Goal: Obtain resource: Obtain resource

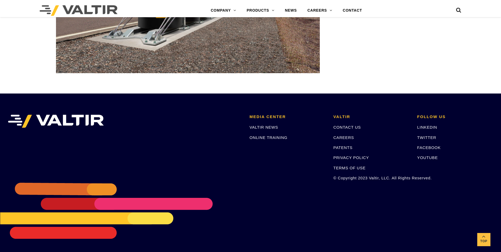
scroll to position [1742, 0]
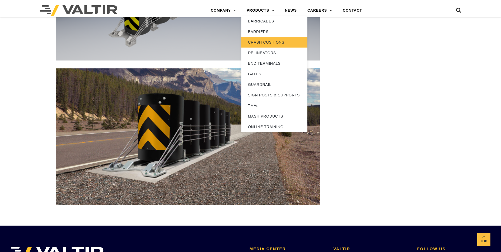
click at [259, 42] on link "CRASH CUSHIONS" at bounding box center [274, 42] width 66 height 11
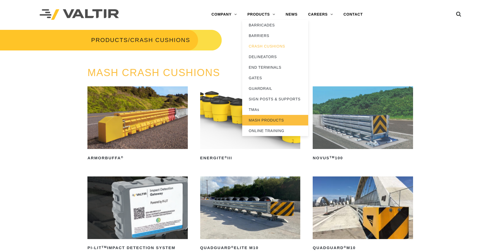
click at [265, 120] on link "MASH PRODUCTS" at bounding box center [275, 120] width 66 height 11
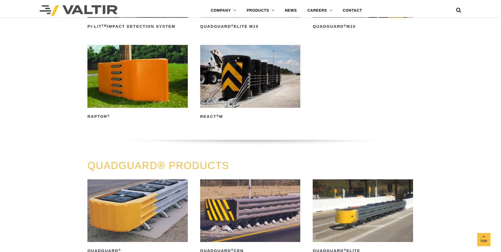
scroll to position [238, 0]
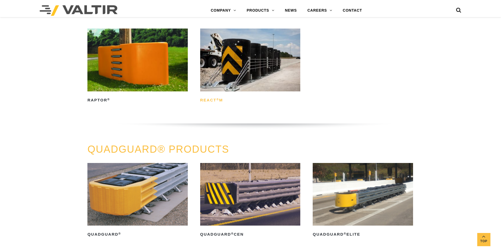
click at [214, 99] on h2 "REACT ® M" at bounding box center [250, 100] width 100 height 8
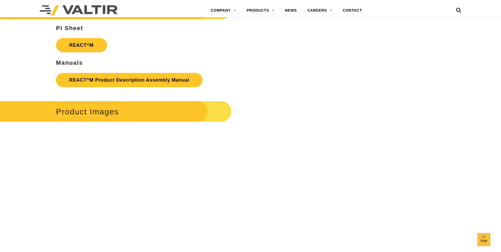
scroll to position [766, 0]
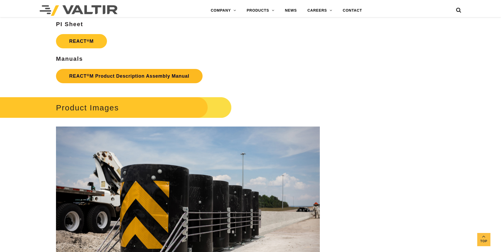
click at [124, 74] on link "REACT ® M Product Description Assembly Manual" at bounding box center [129, 76] width 147 height 14
